Goal: Navigation & Orientation: Find specific page/section

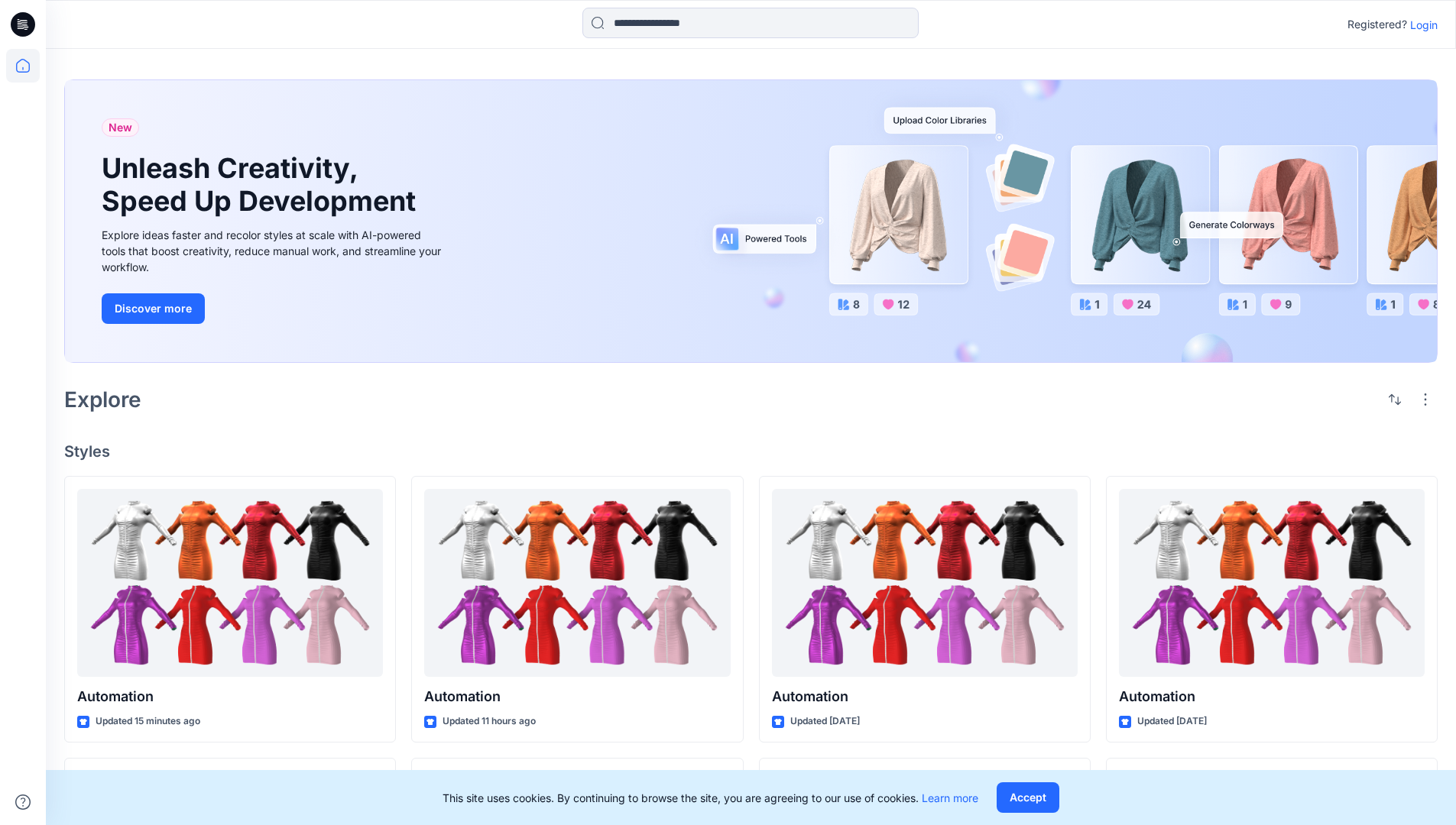
click at [1420, 25] on p "Login" at bounding box center [1423, 25] width 28 height 16
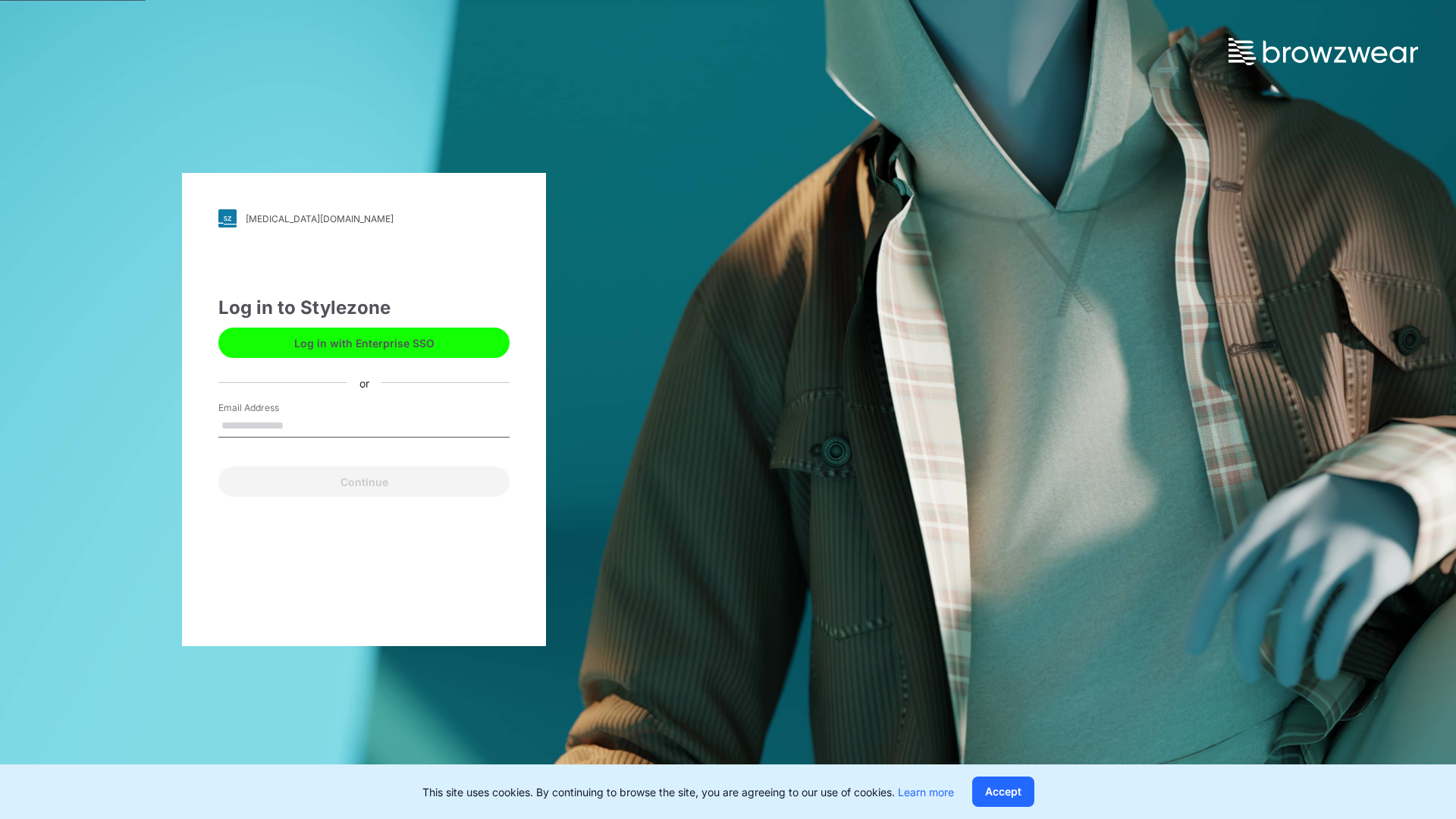
click at [300, 425] on input "Email Address" at bounding box center [363, 426] width 291 height 23
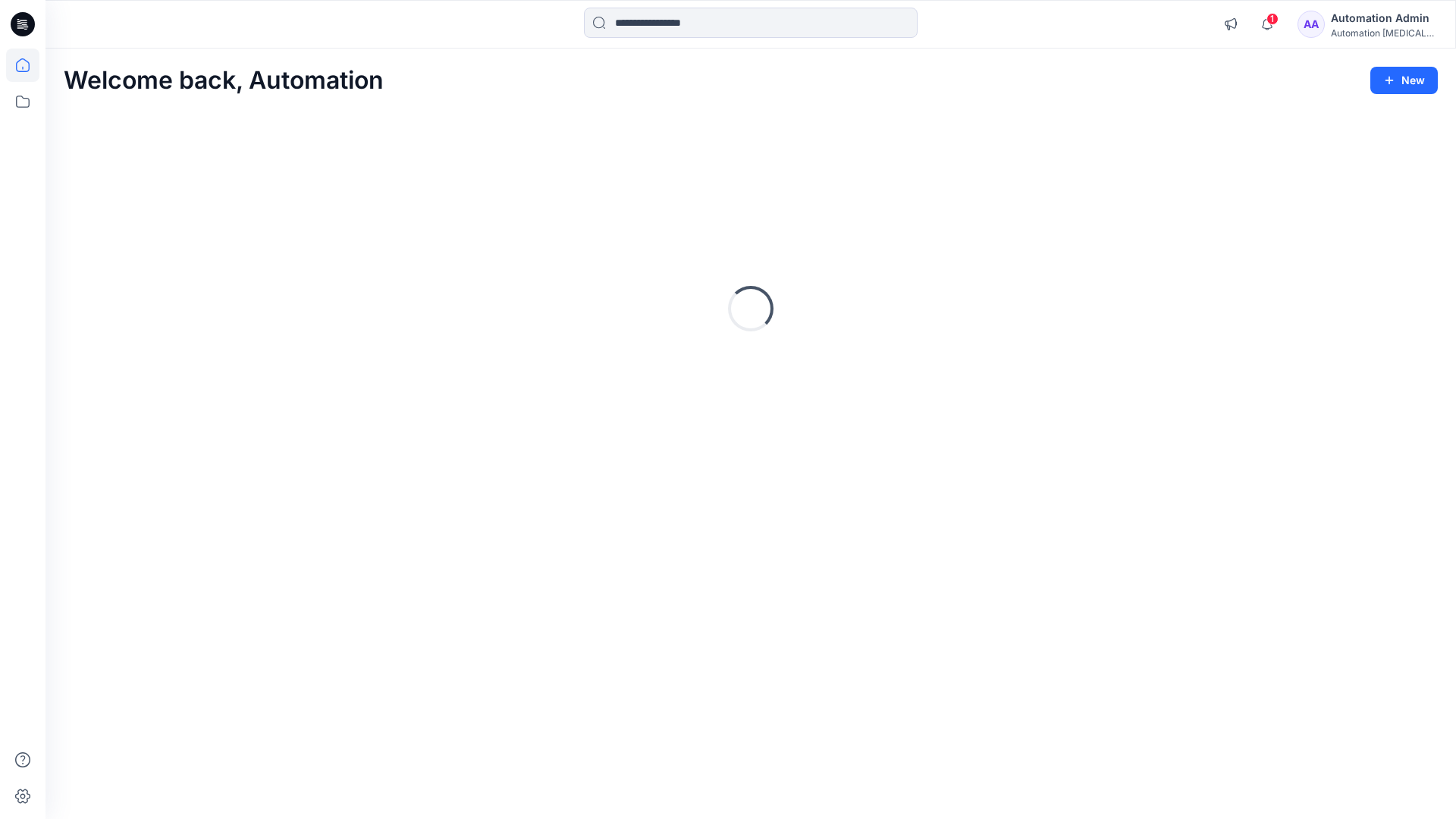
click at [28, 65] on icon at bounding box center [23, 65] width 13 height 13
click at [24, 99] on icon at bounding box center [23, 102] width 13 height 12
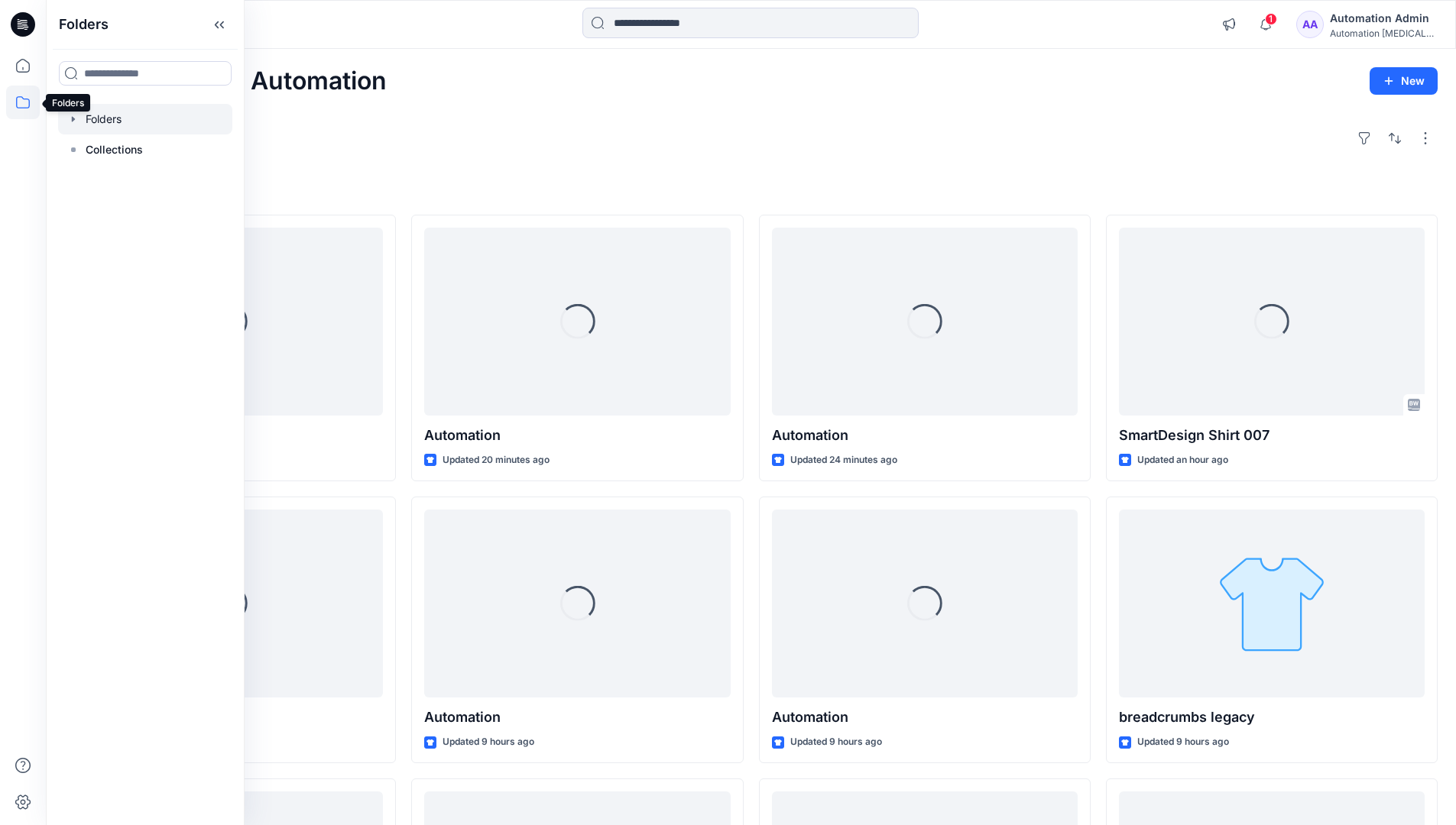
click at [112, 119] on div at bounding box center [145, 119] width 174 height 31
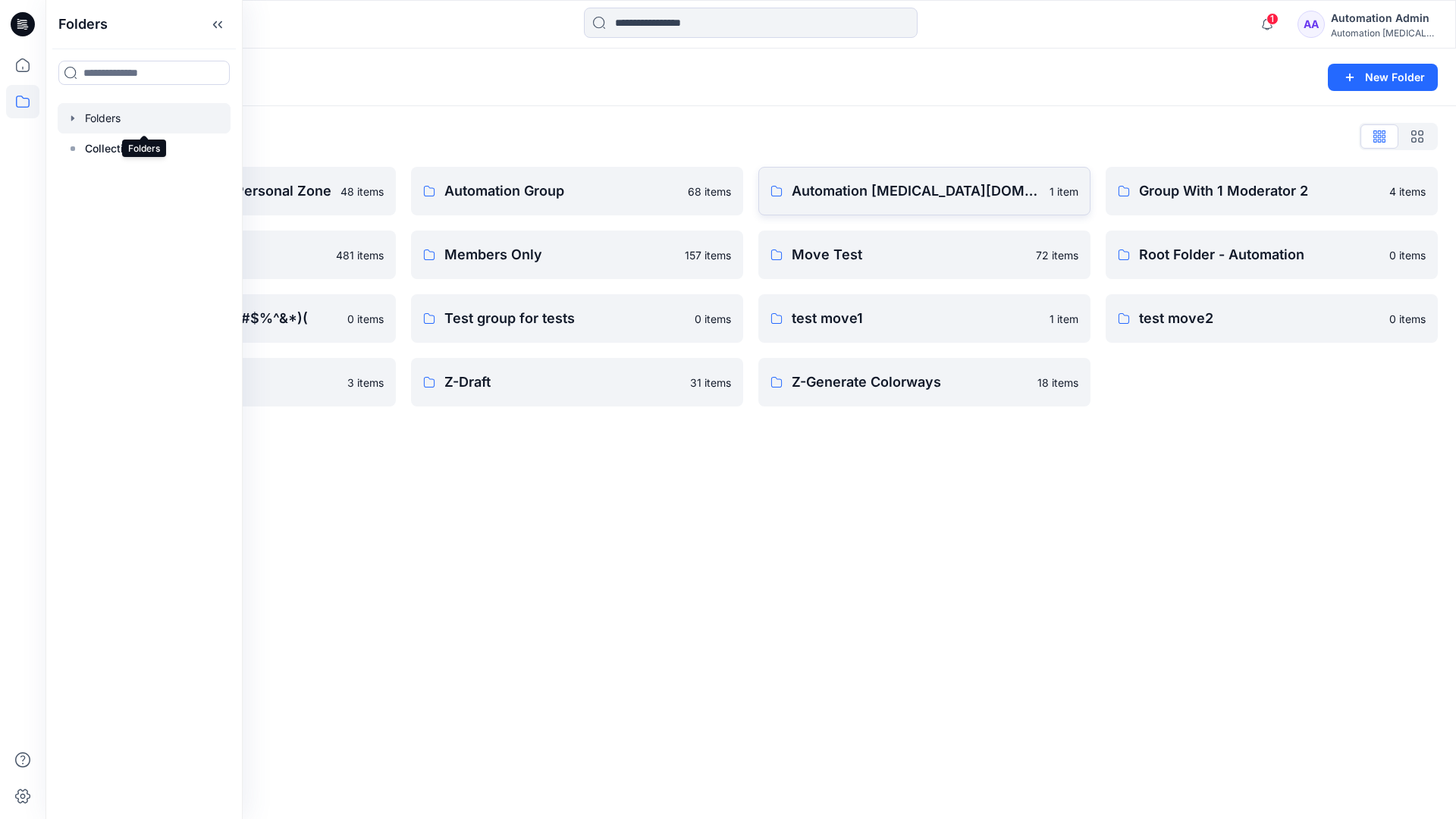
click at [871, 198] on p "Automation [MEDICAL_DATA][DOMAIN_NAME]" at bounding box center [915, 191] width 249 height 21
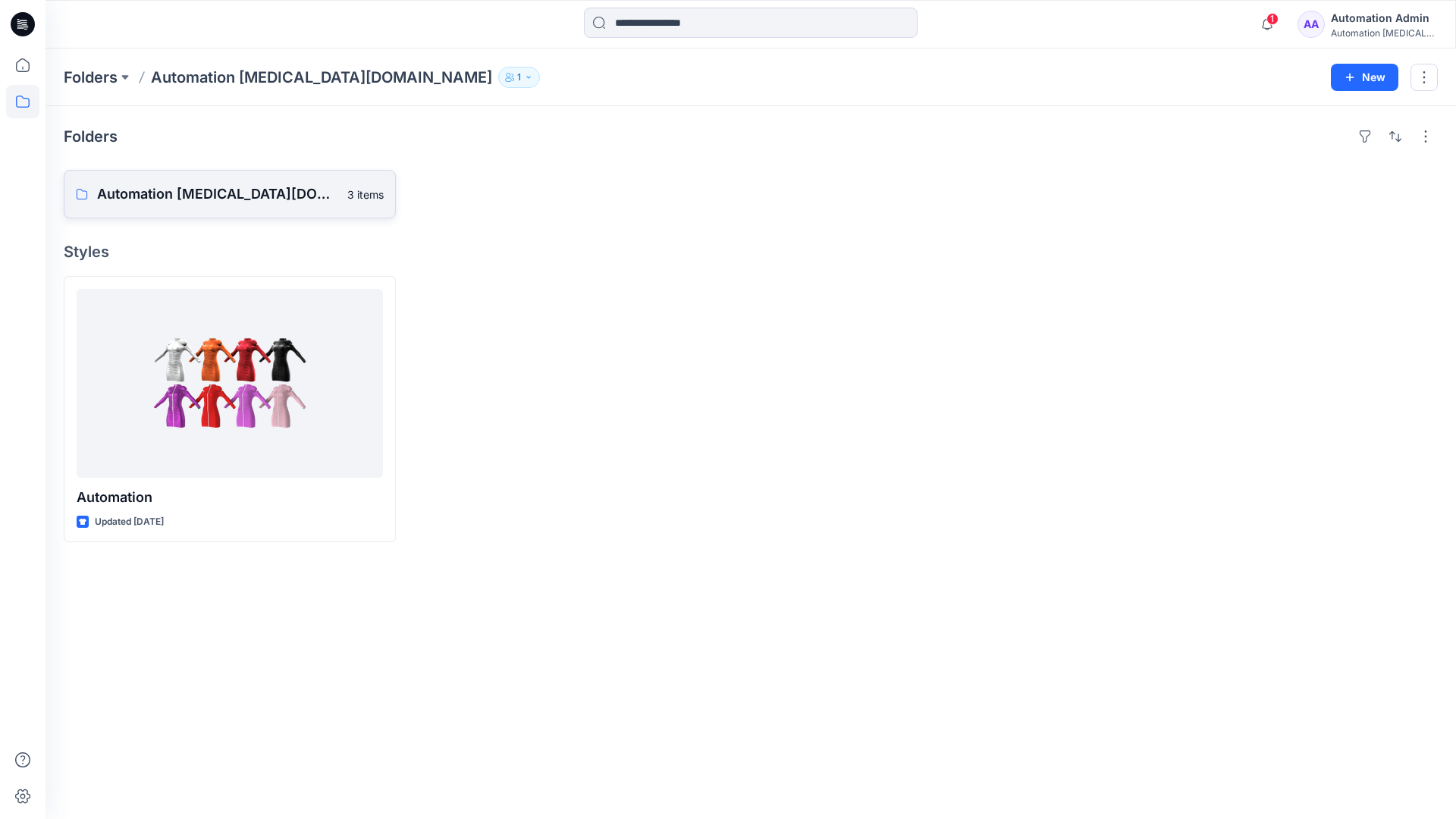
click at [213, 200] on p "Automation [MEDICAL_DATA][DOMAIN_NAME] Board" at bounding box center [217, 194] width 241 height 21
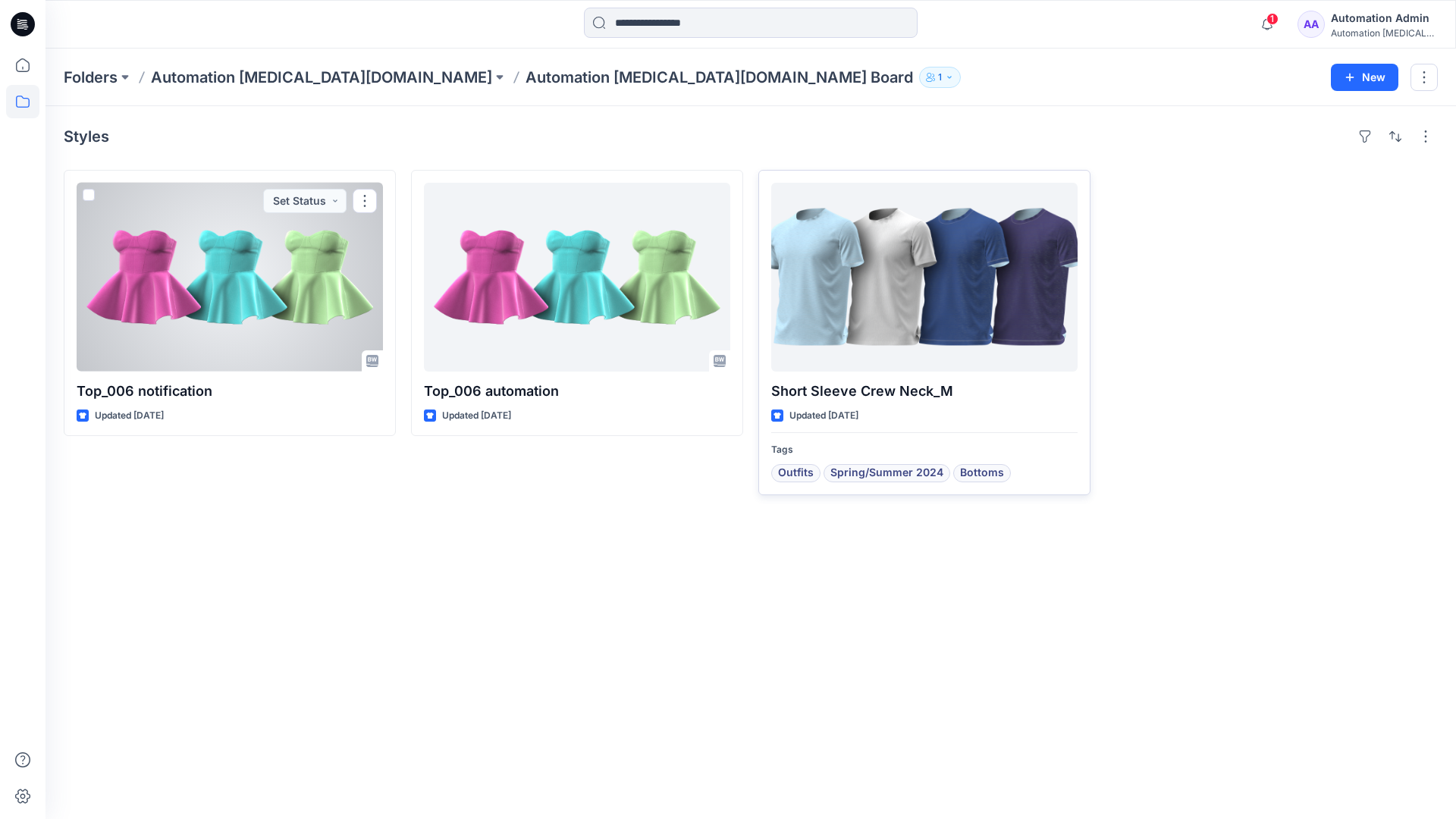
click at [867, 291] on div at bounding box center [924, 277] width 306 height 189
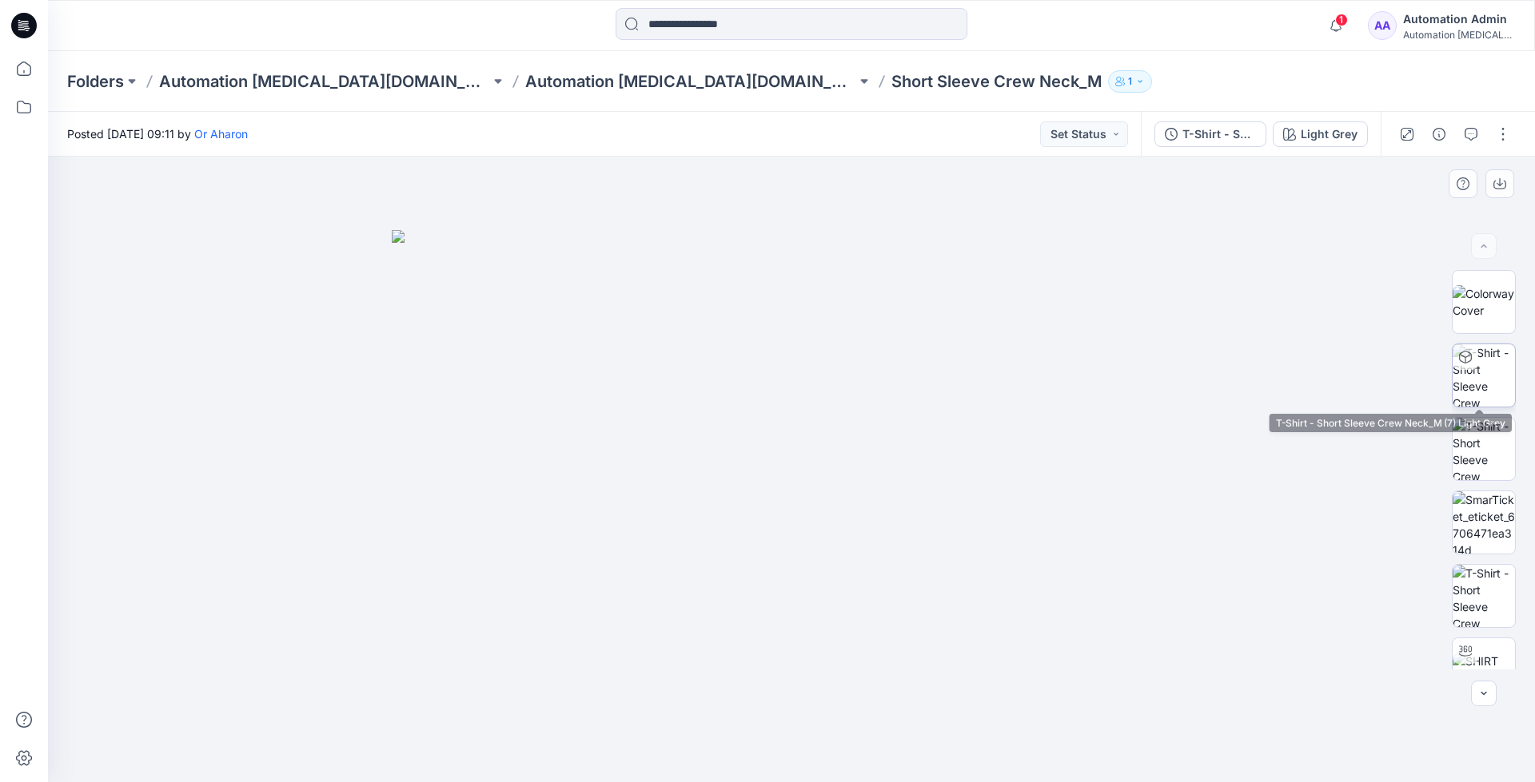
click at [1481, 379] on img at bounding box center [1483, 375] width 62 height 62
